Goal: Task Accomplishment & Management: Use online tool/utility

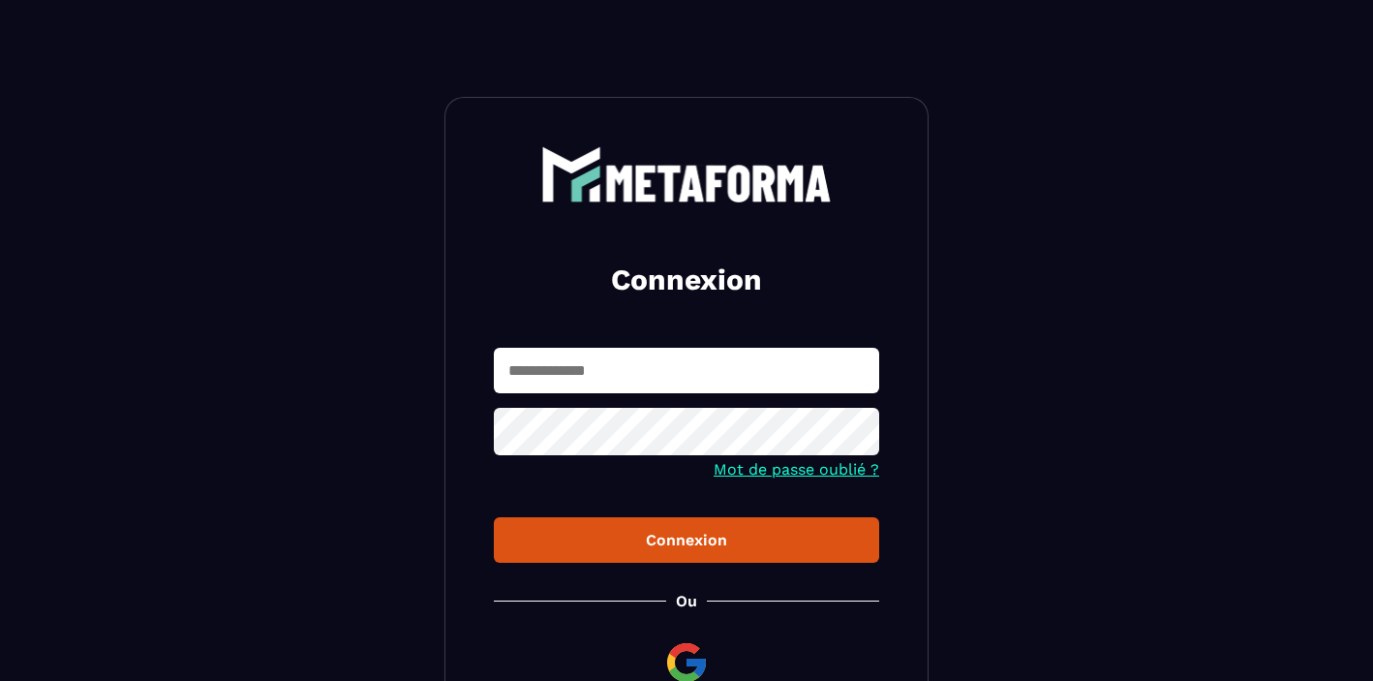
click at [531, 379] on input "text" at bounding box center [686, 371] width 385 height 46
type input "**********"
click at [734, 532] on button "Connexion" at bounding box center [686, 540] width 385 height 46
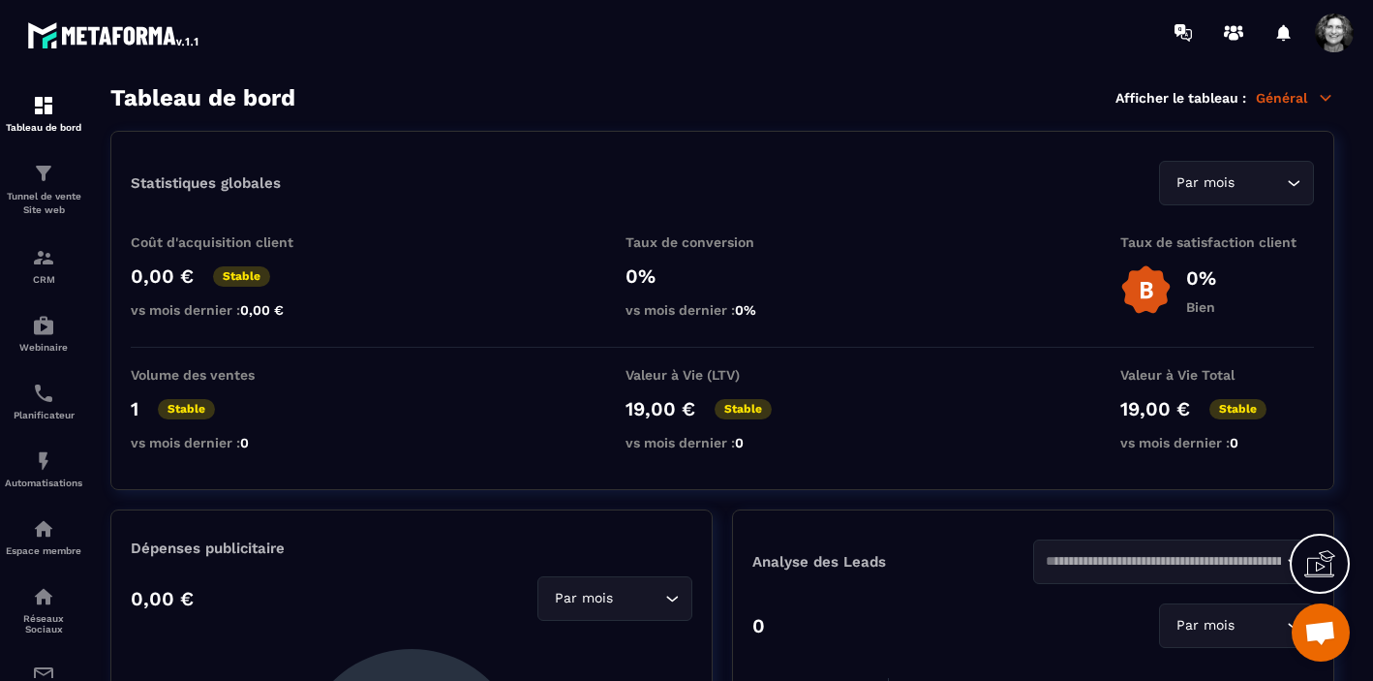
click at [1324, 94] on icon at bounding box center [1325, 97] width 17 height 17
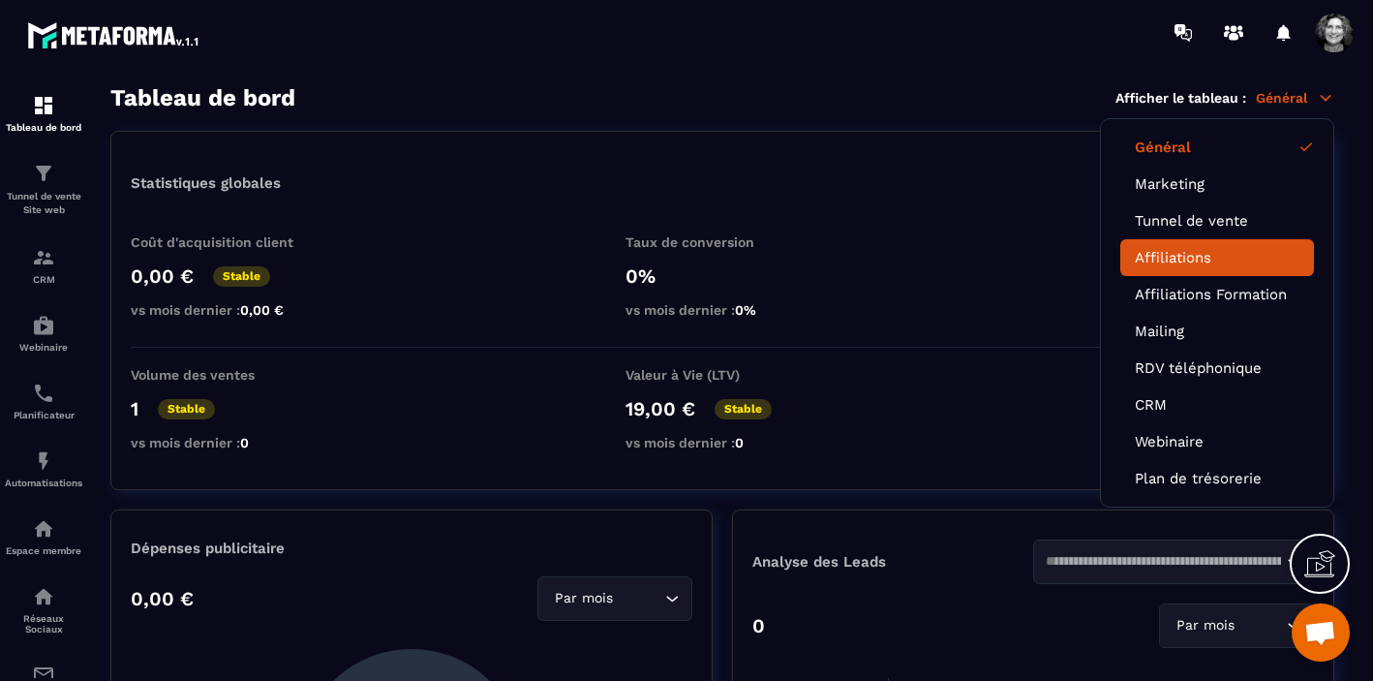
click at [1171, 261] on link "Affiliations" at bounding box center [1217, 257] width 165 height 17
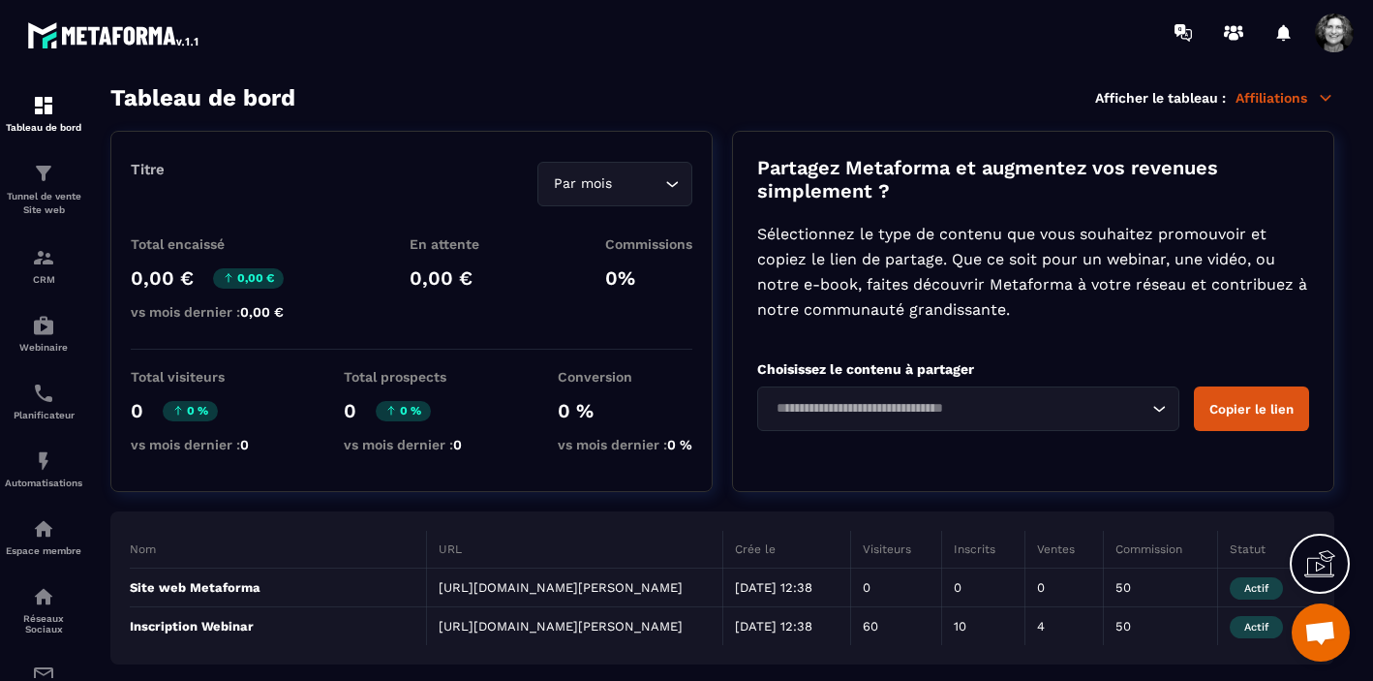
scroll to position [32, 0]
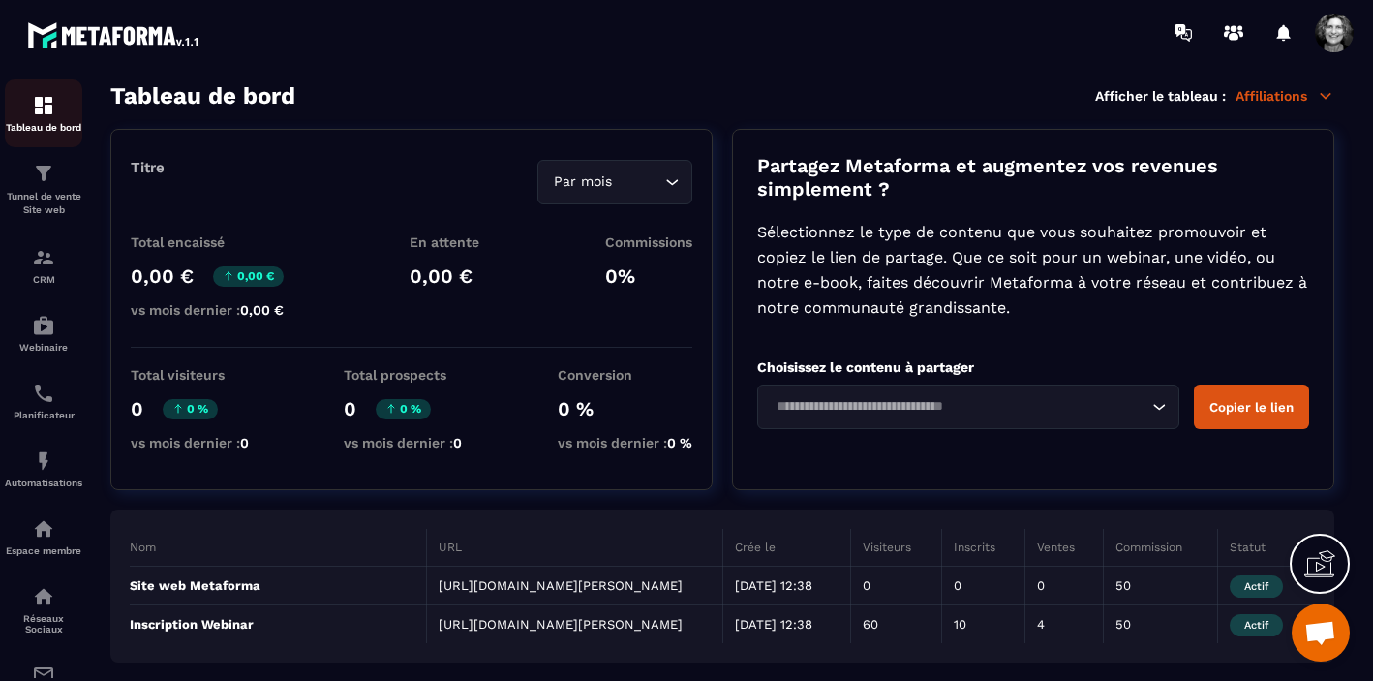
click at [46, 116] on img at bounding box center [43, 105] width 23 height 23
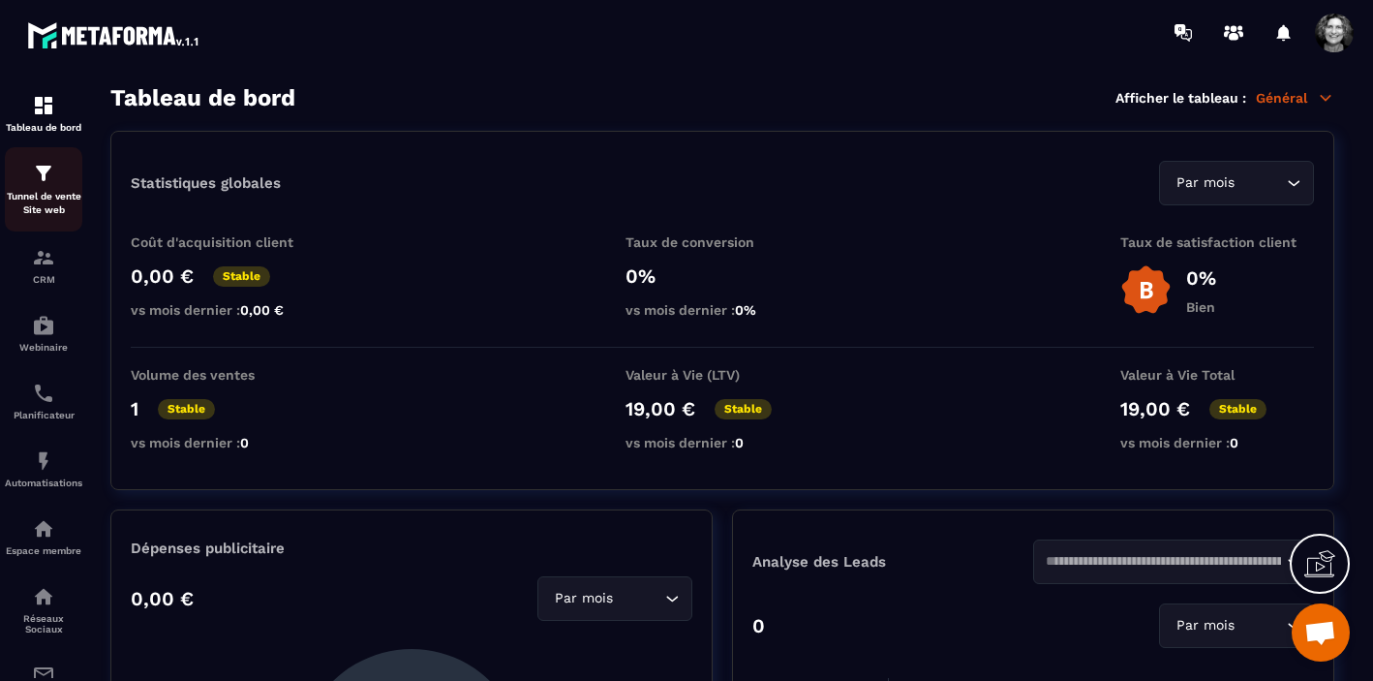
click at [50, 189] on div "Tunnel de vente Site web" at bounding box center [43, 189] width 77 height 55
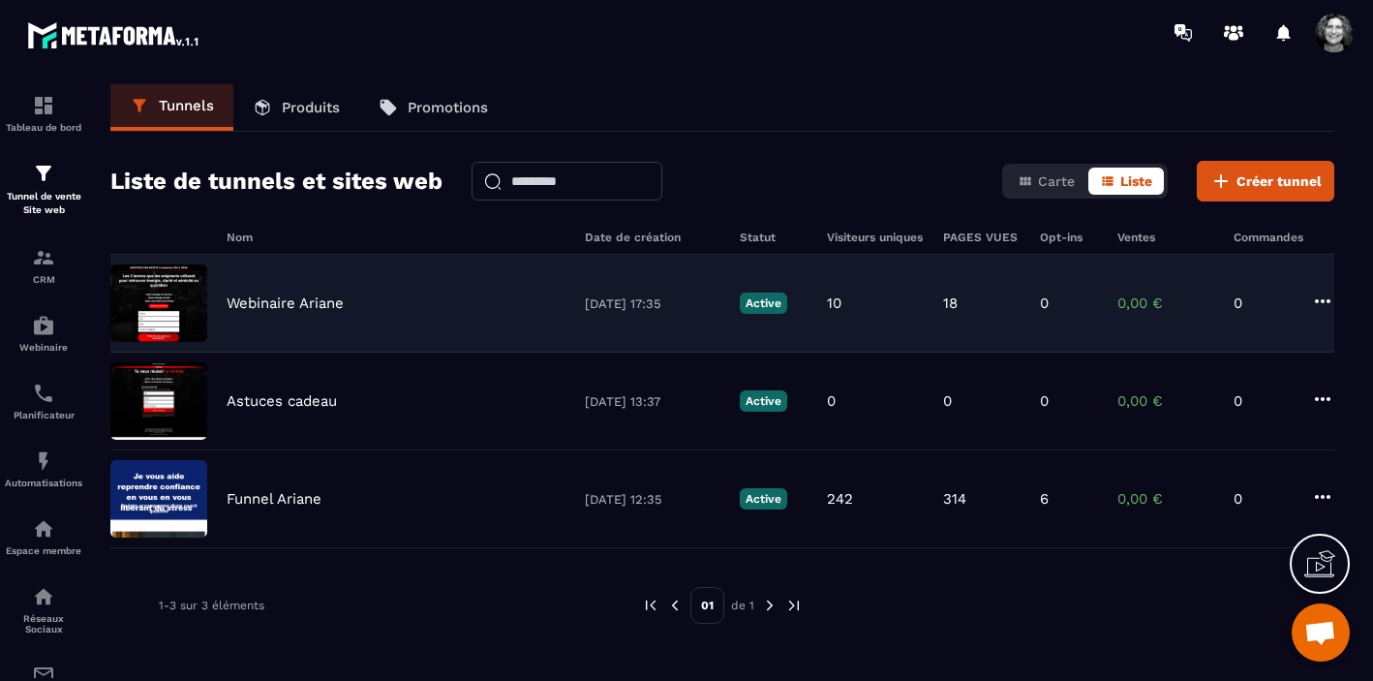
click at [319, 307] on p "Webinaire Ariane" at bounding box center [285, 302] width 117 height 17
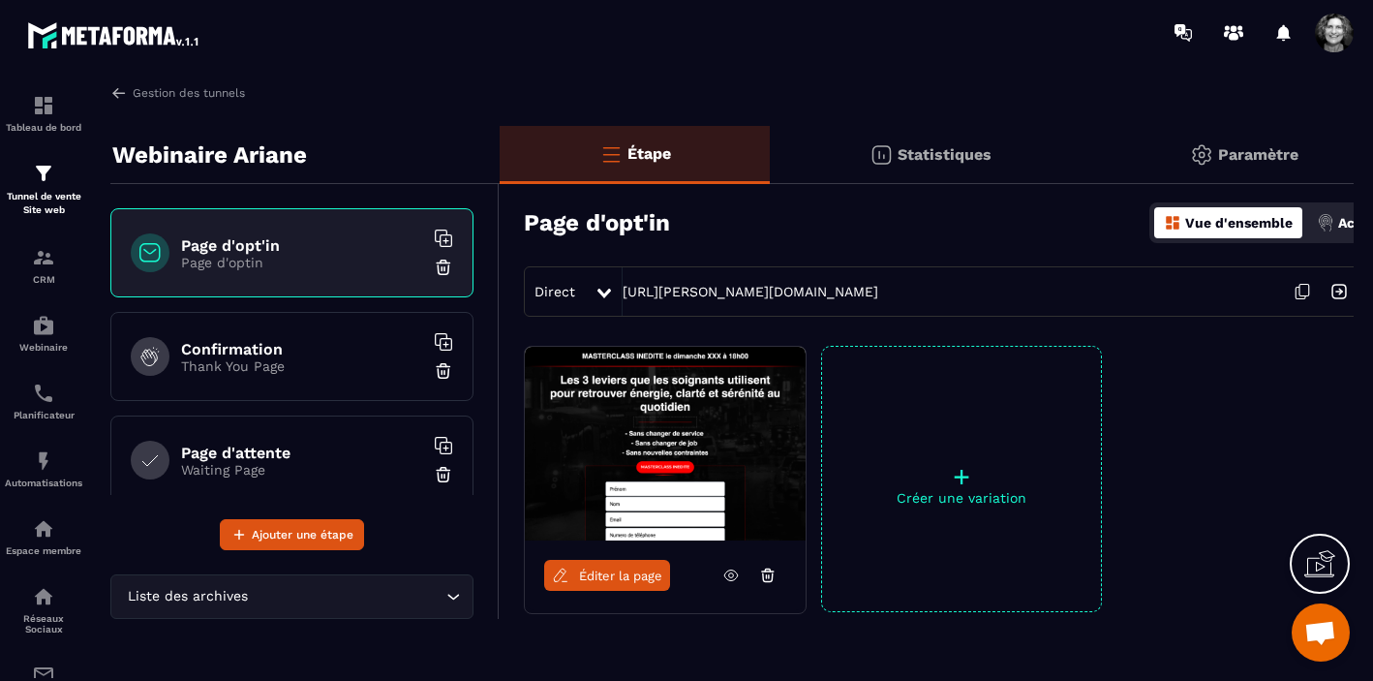
click at [607, 580] on span "Éditer la page" at bounding box center [620, 575] width 83 height 15
